Goal: Obtain resource: Download file/media

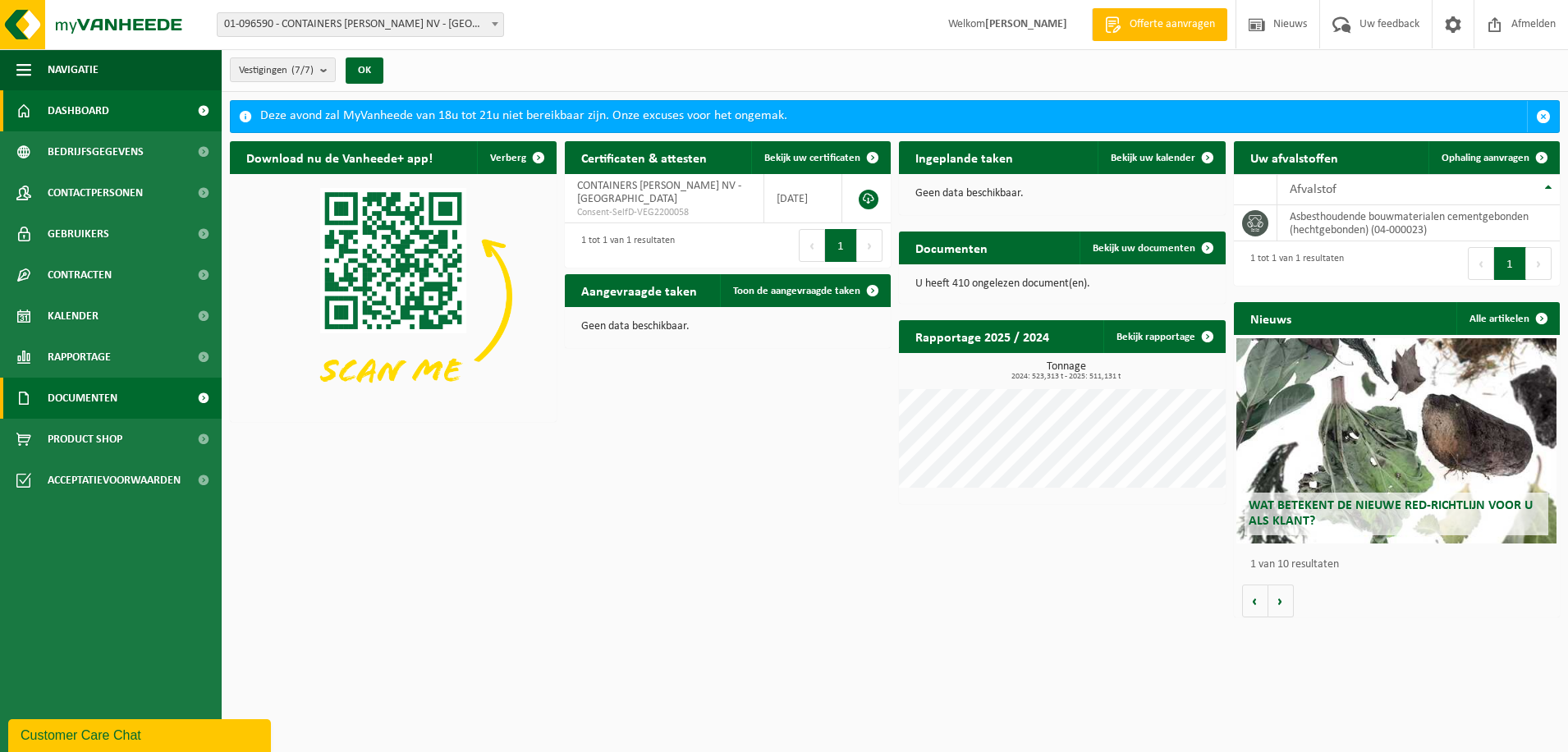
drag, startPoint x: 85, startPoint y: 406, endPoint x: 147, endPoint y: 392, distance: 63.6
click at [85, 406] on span "Documenten" at bounding box center [82, 398] width 70 height 41
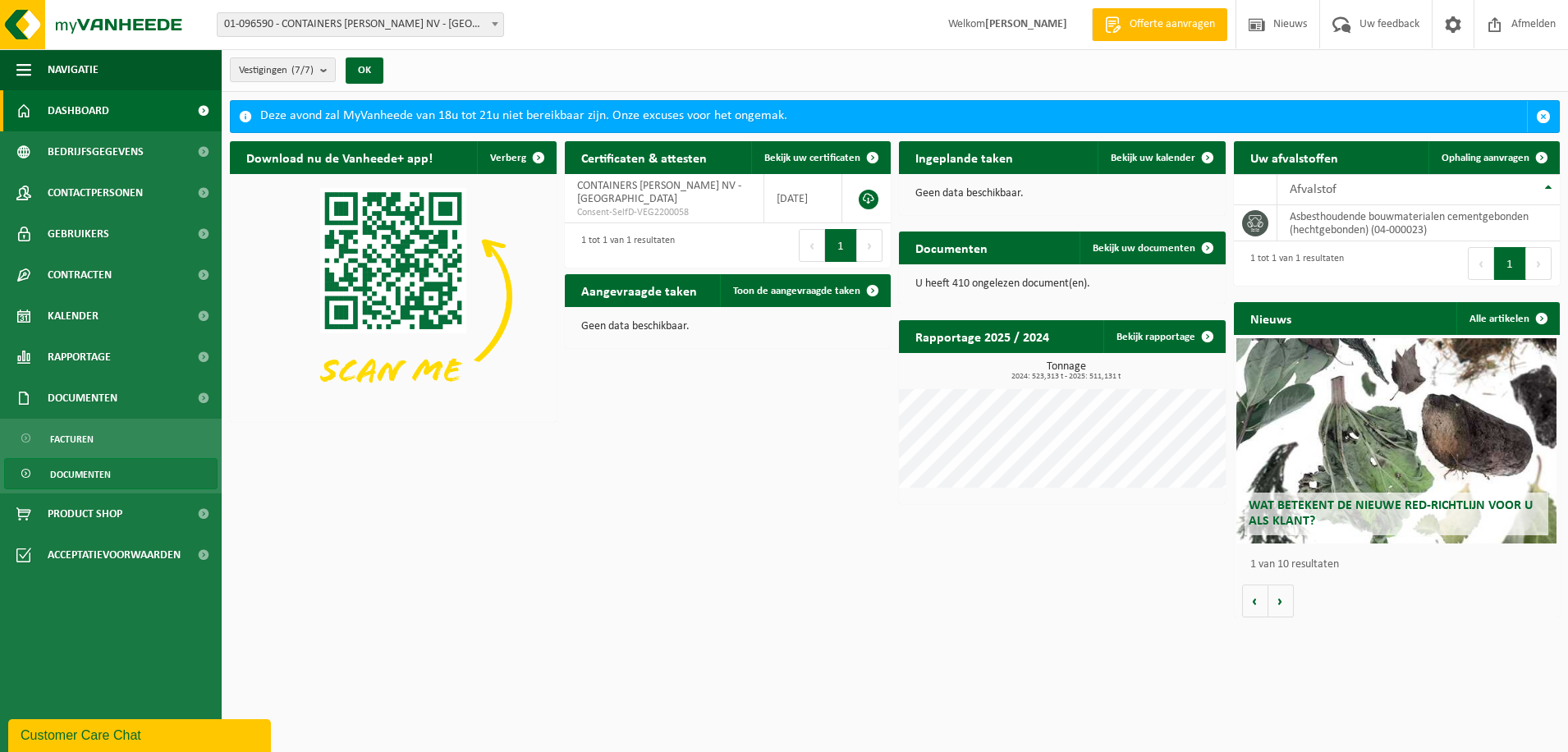
click at [86, 482] on span "Documenten" at bounding box center [80, 475] width 60 height 31
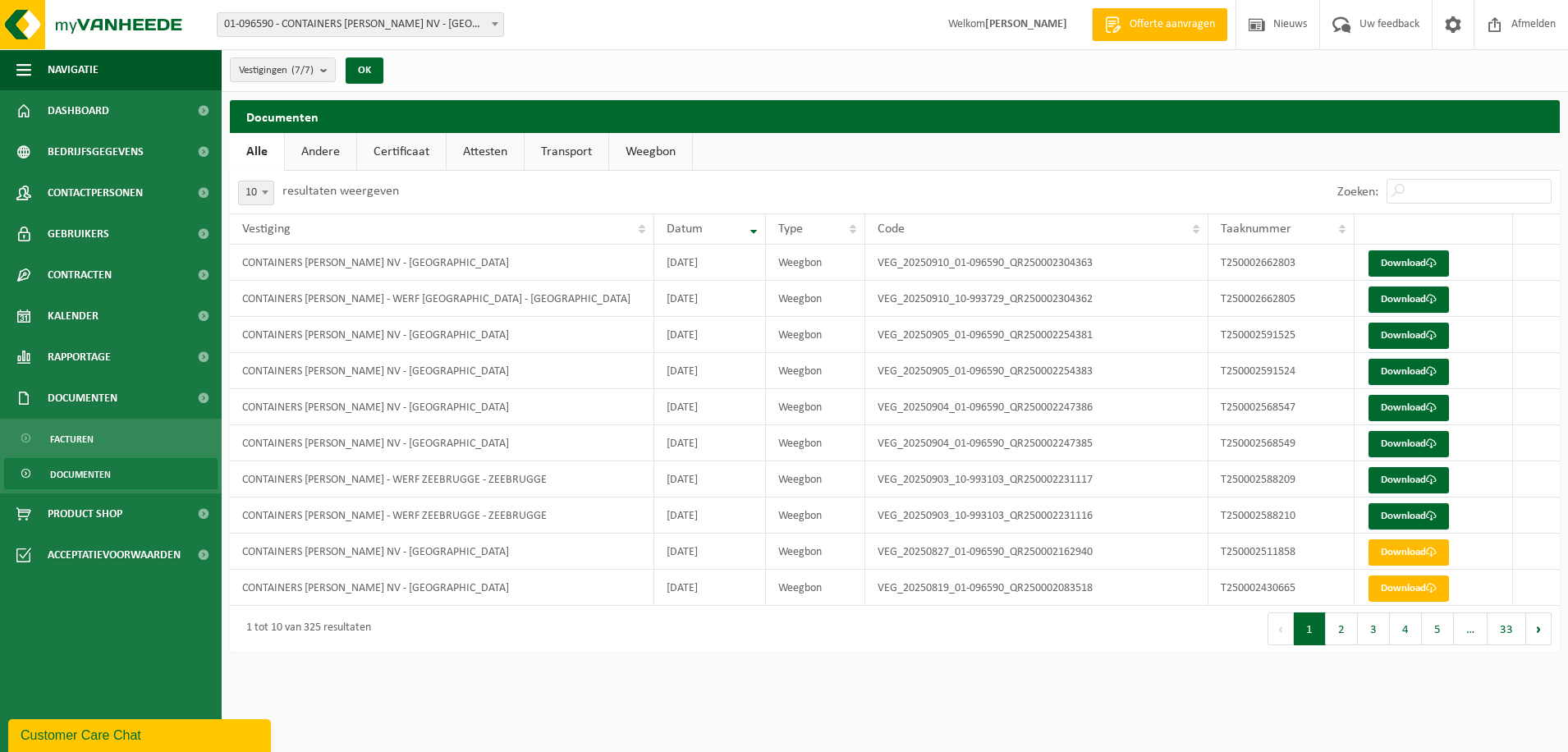
click at [668, 151] on link "Weegbon" at bounding box center [650, 152] width 83 height 38
click at [1402, 296] on link "Download" at bounding box center [1408, 300] width 80 height 27
click at [1433, 337] on span at bounding box center [1431, 335] width 11 height 11
